Goal: Information Seeking & Learning: Check status

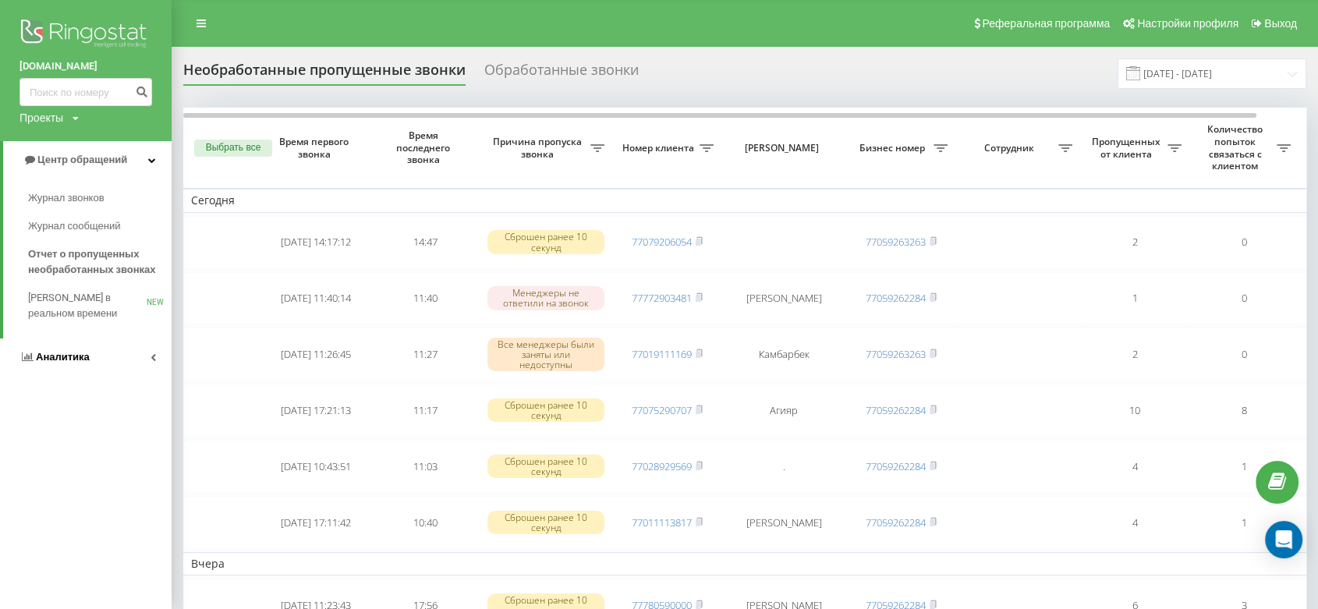
click at [105, 349] on link "Аналитика" at bounding box center [86, 356] width 172 height 37
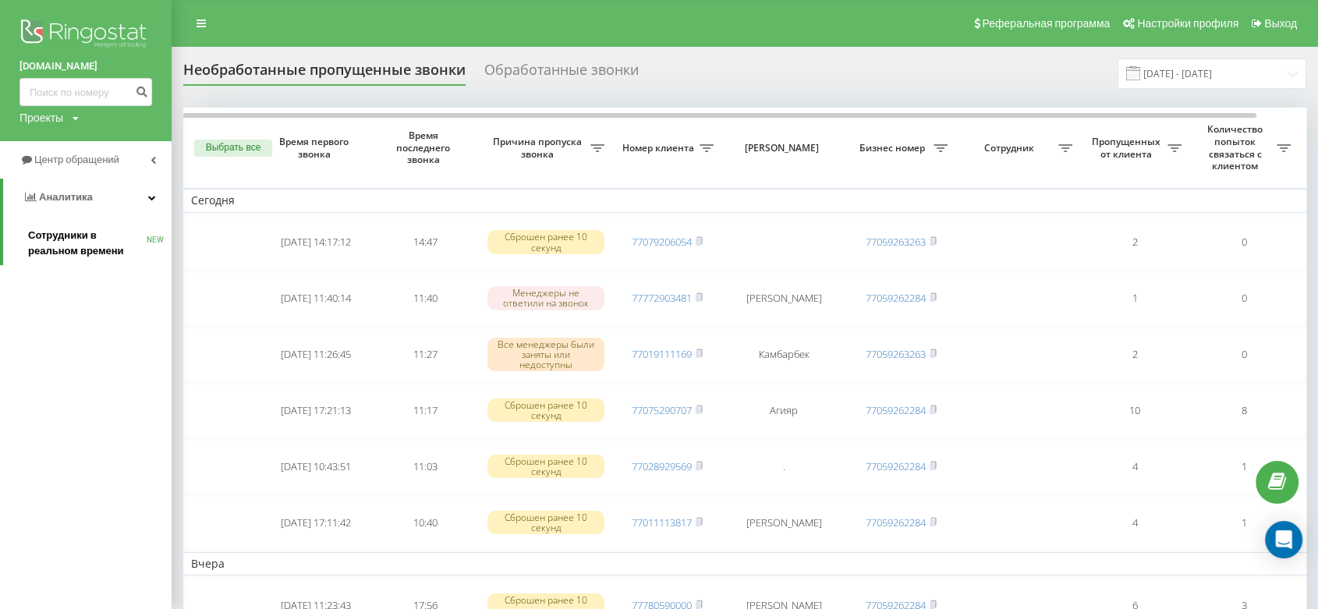
click at [74, 256] on span "Сотрудники в реальном времени" at bounding box center [87, 243] width 119 height 31
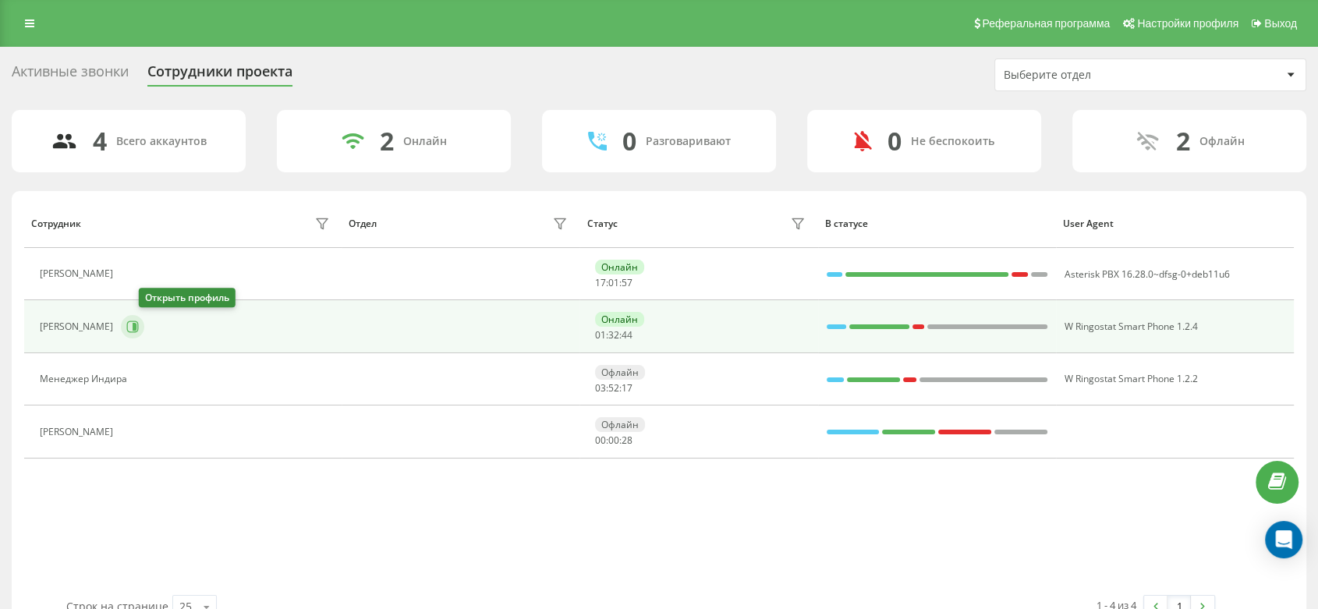
click at [136, 326] on icon at bounding box center [135, 327] width 4 height 8
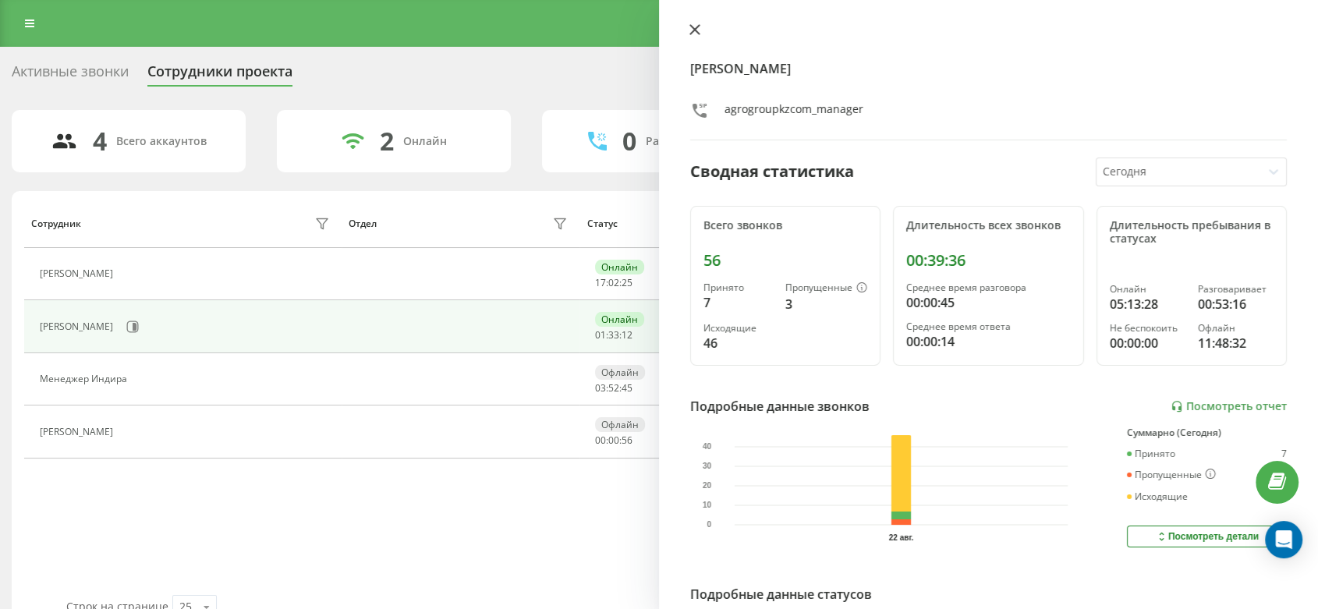
click at [692, 27] on icon at bounding box center [694, 29] width 11 height 11
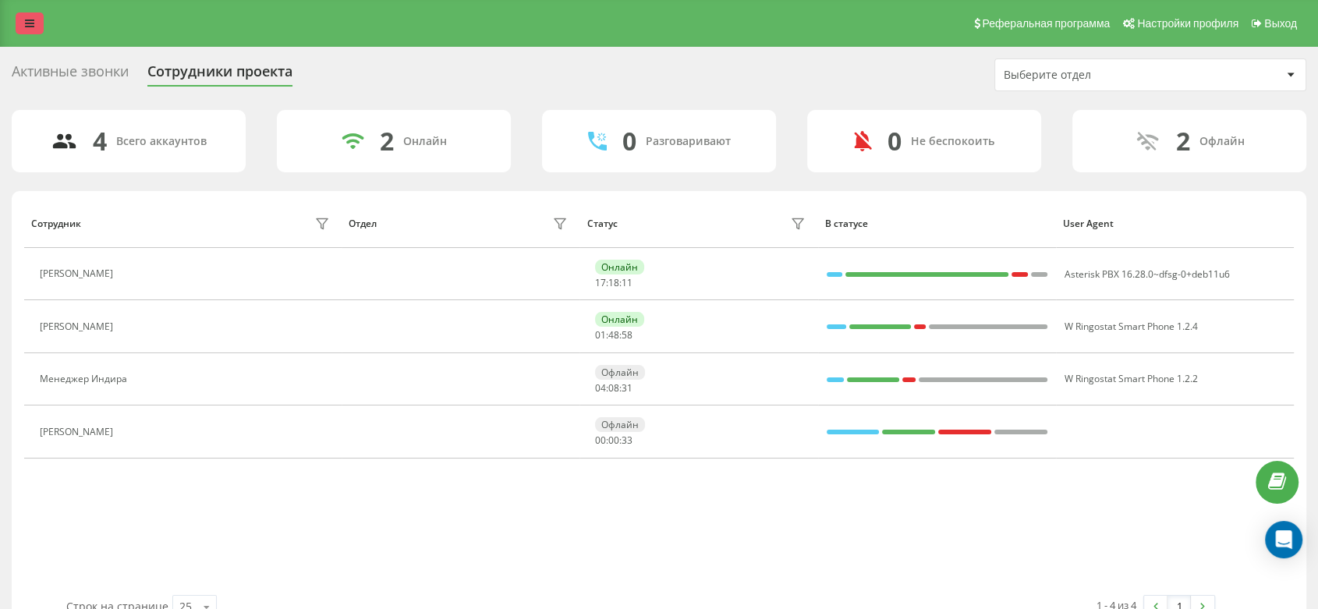
click at [30, 30] on link at bounding box center [30, 23] width 28 height 22
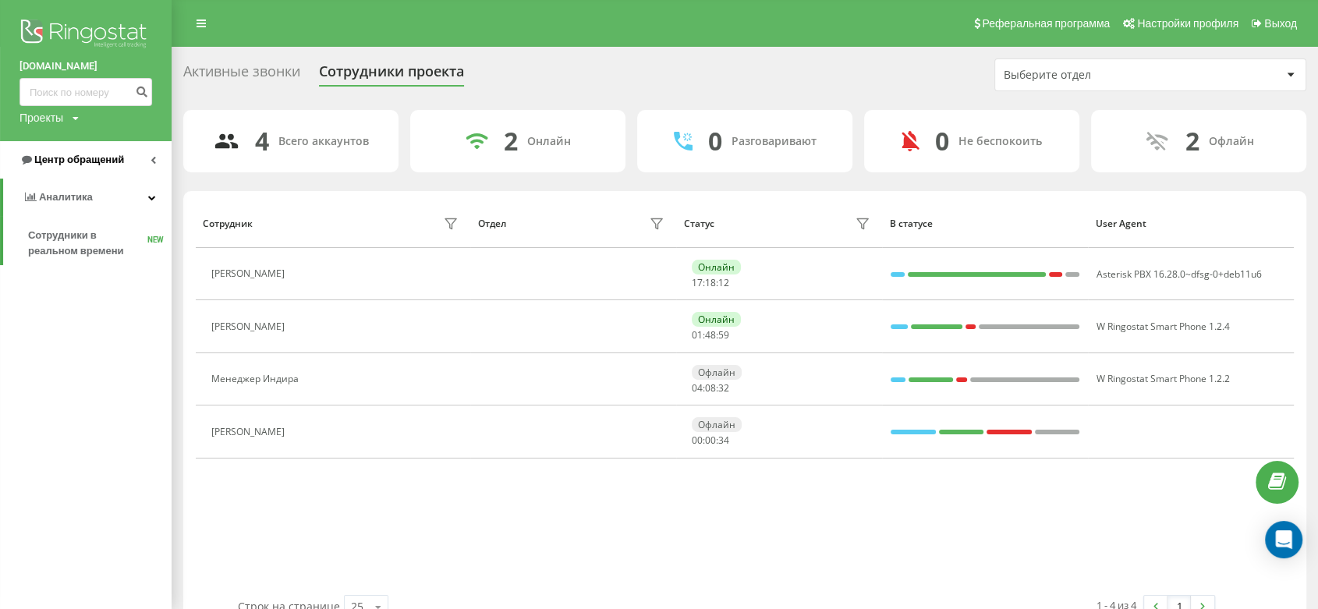
click at [107, 165] on span "Центр обращений" at bounding box center [79, 160] width 90 height 12
